Goal: Information Seeking & Learning: Learn about a topic

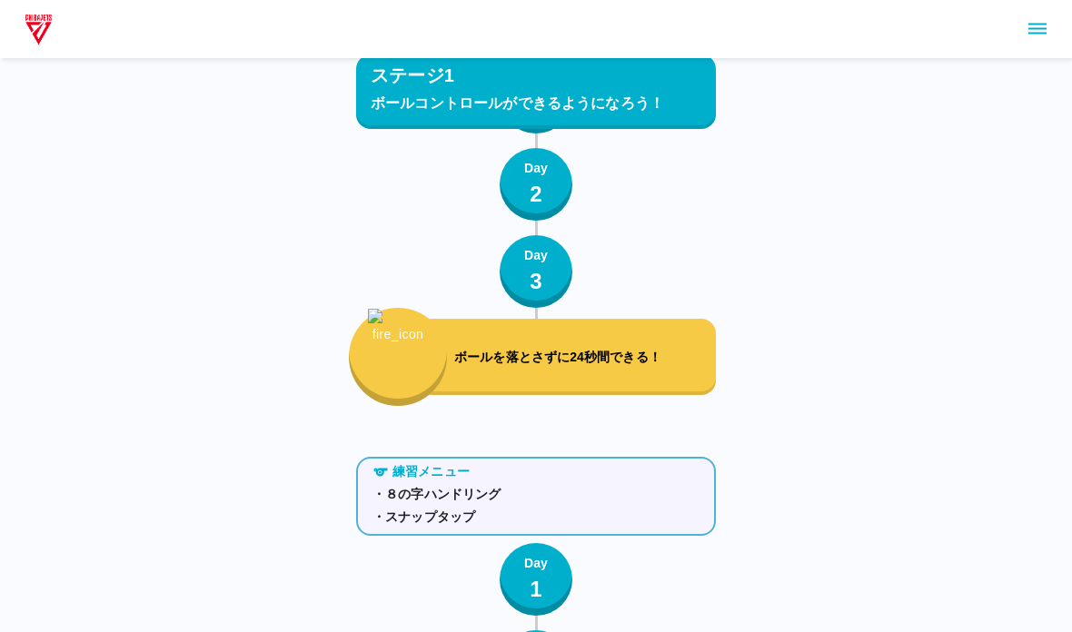
scroll to position [1963, 0]
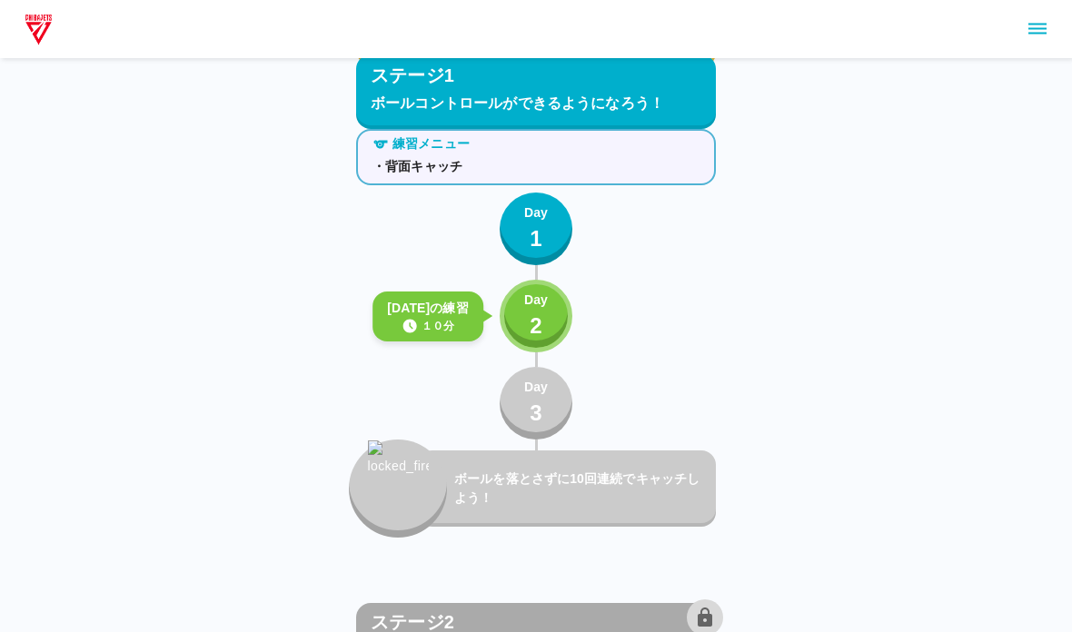
click at [518, 328] on button "Day 2" at bounding box center [536, 316] width 73 height 73
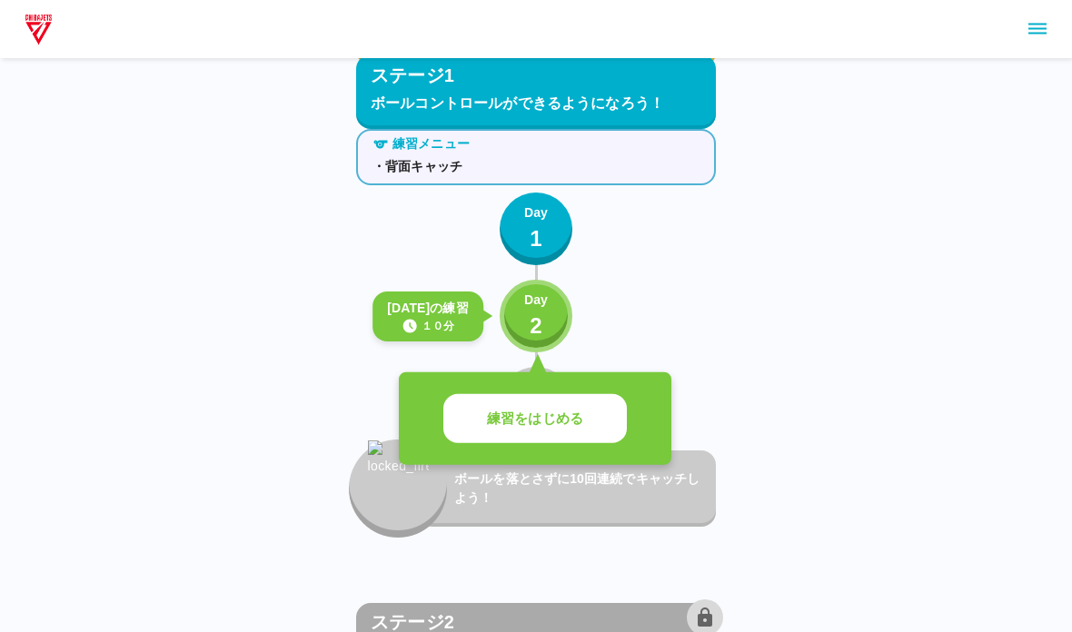
click at [497, 423] on p "練習をはじめる" at bounding box center [535, 419] width 96 height 21
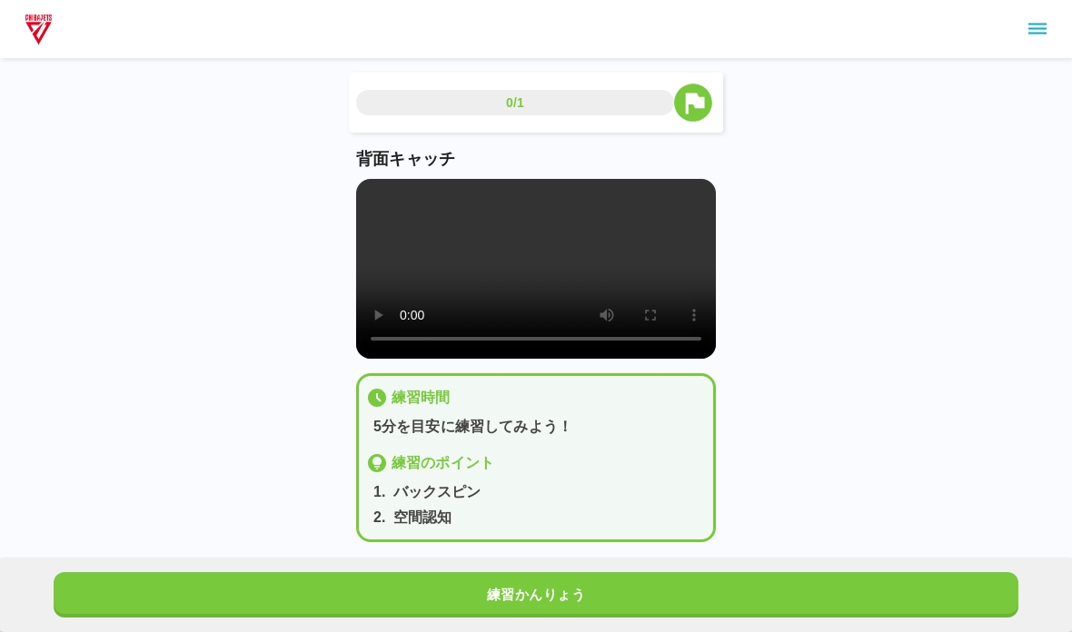
click at [393, 296] on video at bounding box center [536, 269] width 360 height 180
click at [371, 201] on video at bounding box center [536, 269] width 360 height 180
click at [414, 573] on button "練習かんりょう" at bounding box center [536, 594] width 965 height 45
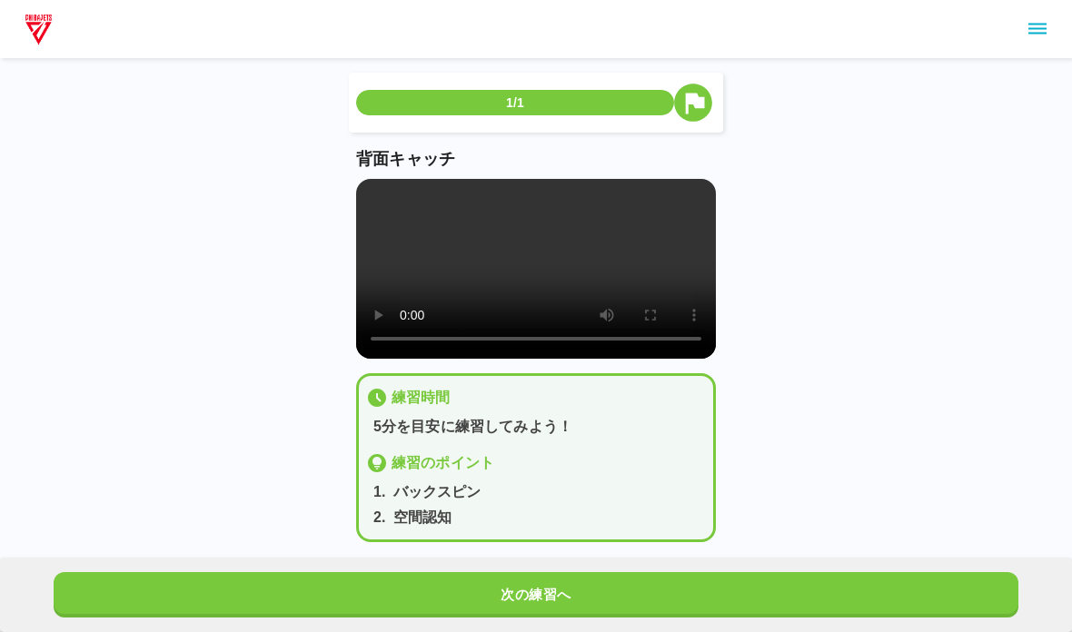
click at [350, 572] on button "次の練習へ" at bounding box center [536, 594] width 965 height 45
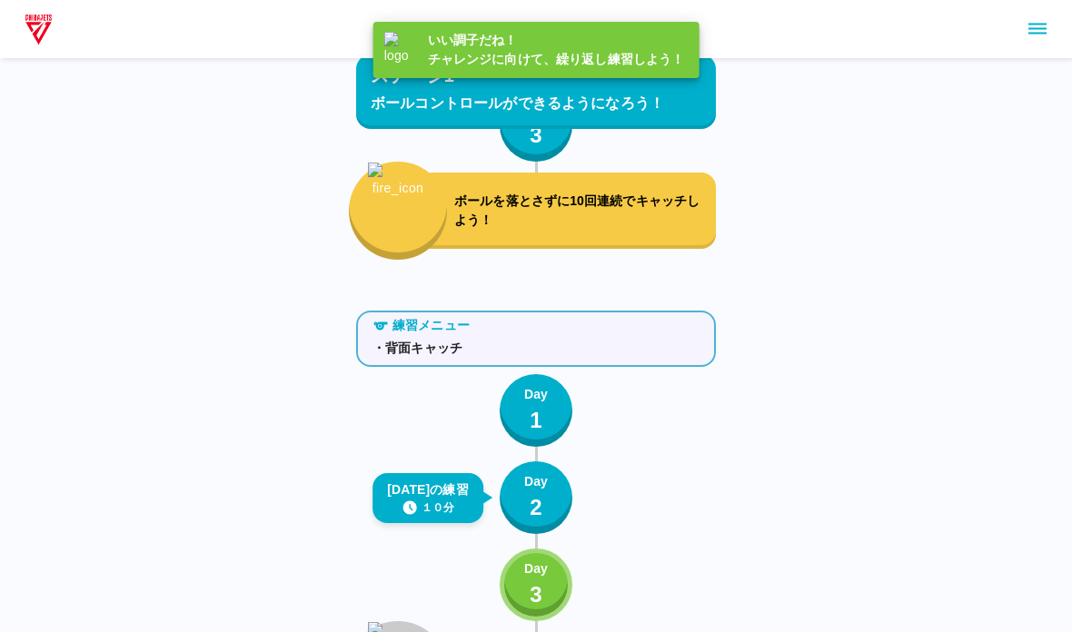
scroll to position [1963, 0]
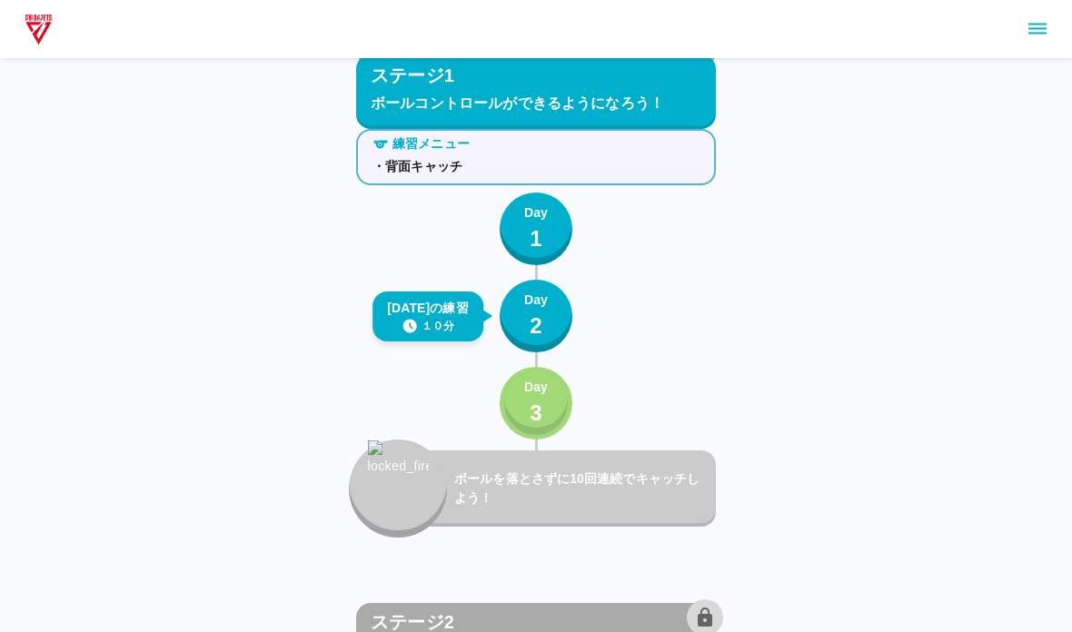
click at [521, 390] on button "Day 3" at bounding box center [536, 403] width 73 height 73
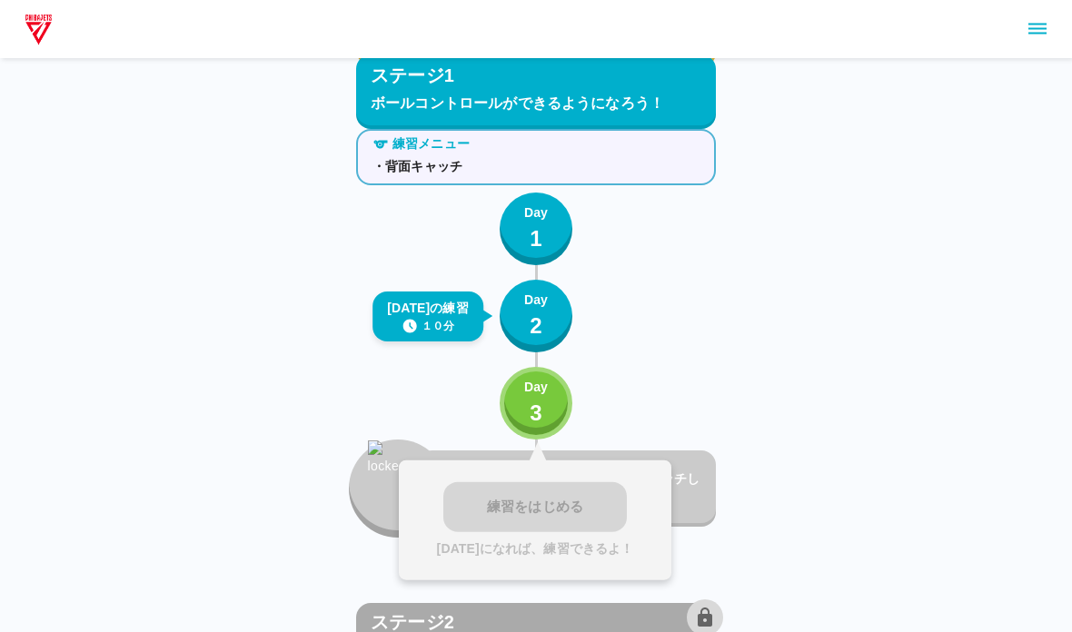
click at [520, 490] on div "練習をはじめる [DATE]になれば、練習できるよ！" at bounding box center [535, 521] width 273 height 120
click at [532, 398] on p "3" at bounding box center [536, 413] width 13 height 33
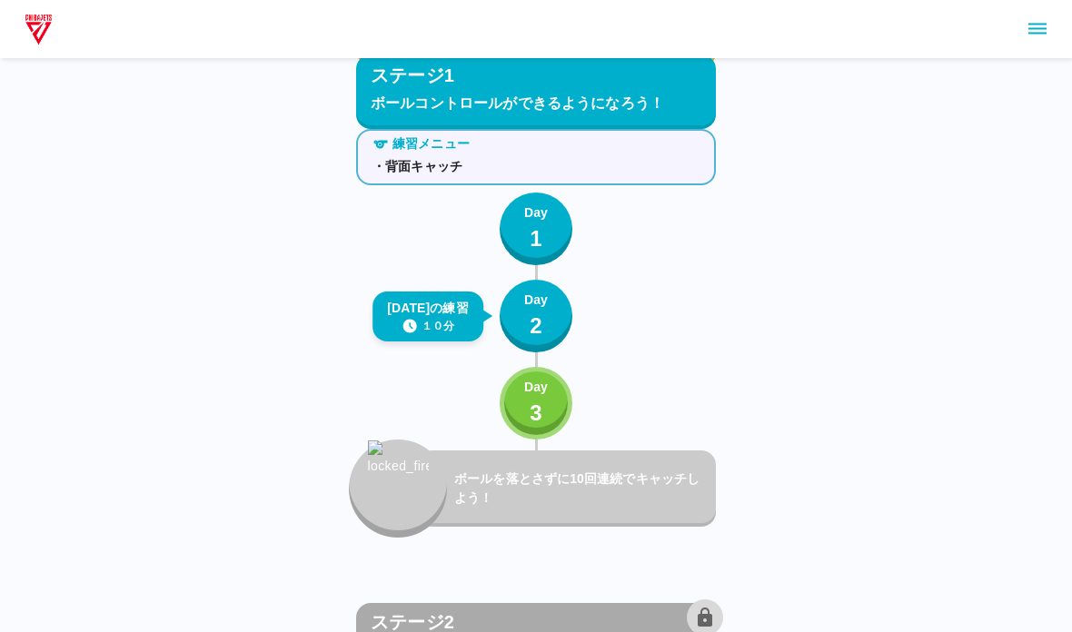
click at [509, 527] on div "ボールを落とさずに10回連続でキャッチしよう！" at bounding box center [536, 489] width 360 height 98
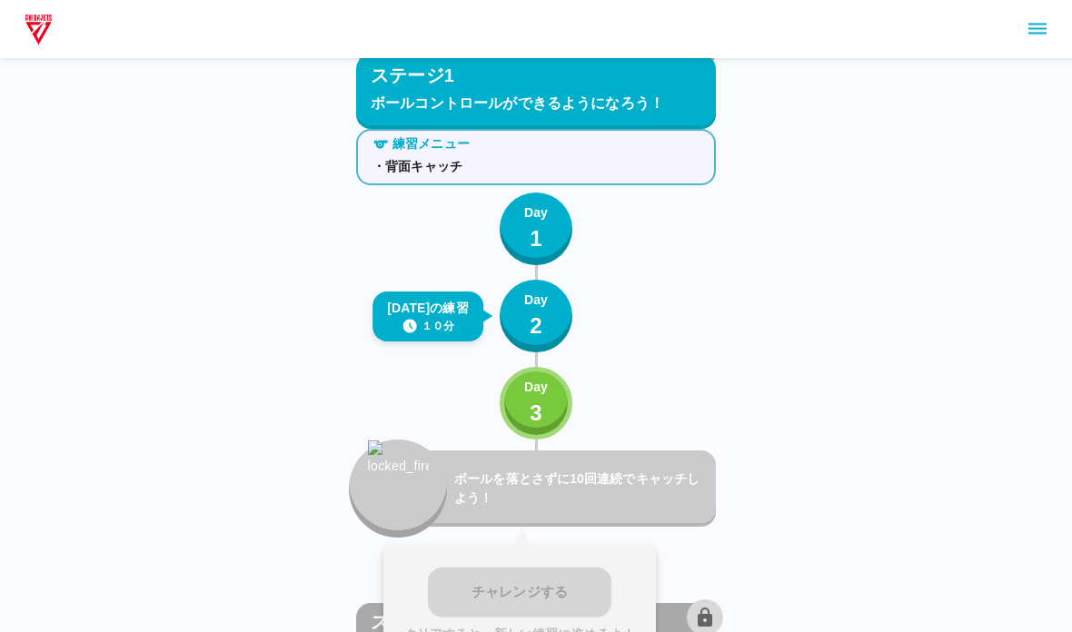
click at [527, 413] on div "Day 3" at bounding box center [536, 404] width 24 height 52
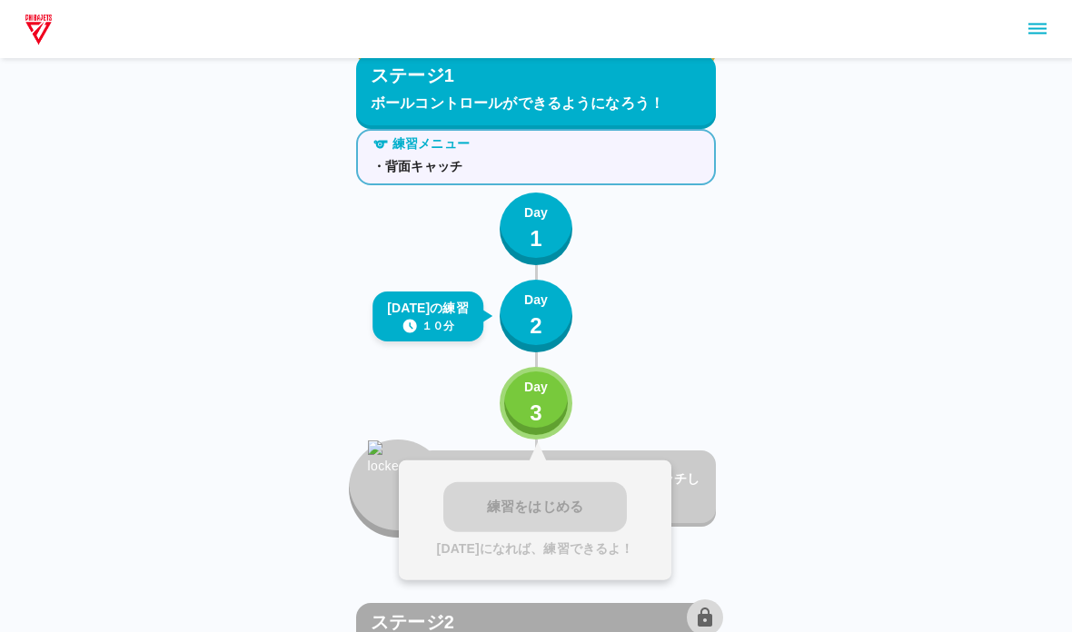
click at [501, 505] on div "練習をはじめる [DATE]になれば、練習できるよ！" at bounding box center [535, 521] width 273 height 120
click at [525, 397] on div "Day 3" at bounding box center [536, 404] width 24 height 52
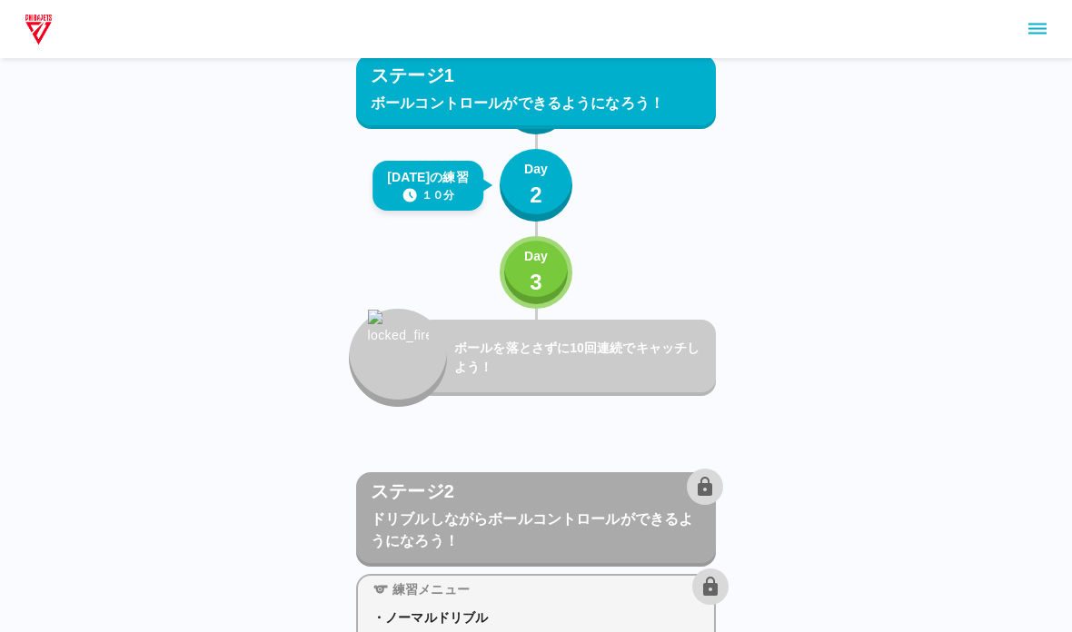
scroll to position [2093, 0]
